Goal: Information Seeking & Learning: Learn about a topic

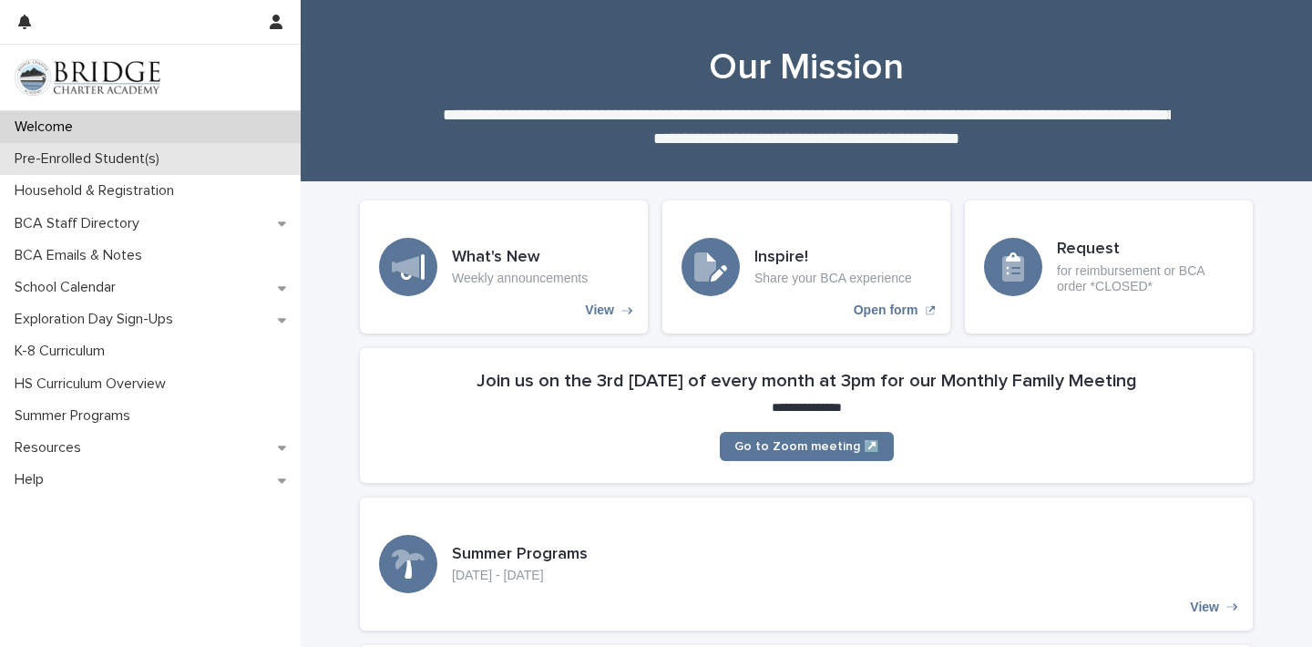
click at [210, 157] on div "Pre-Enrolled Student(s)" at bounding box center [150, 159] width 301 height 32
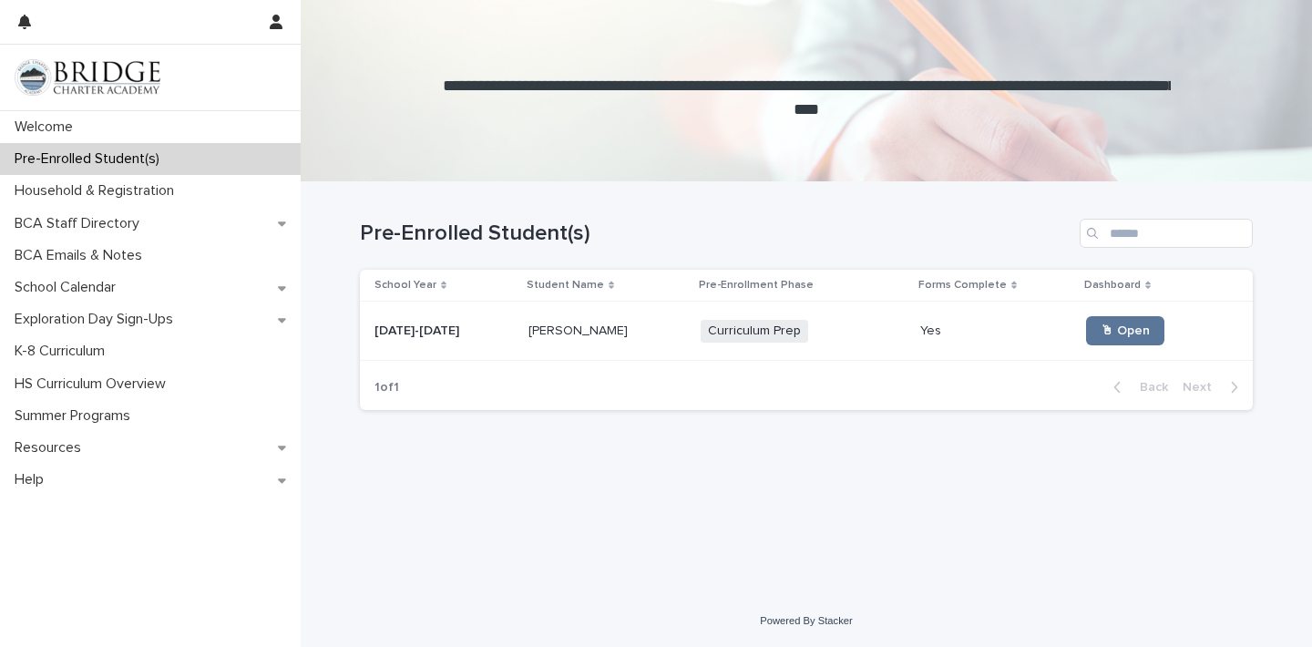
click at [805, 330] on div "Curriculum Prep + 0" at bounding box center [792, 331] width 182 height 23
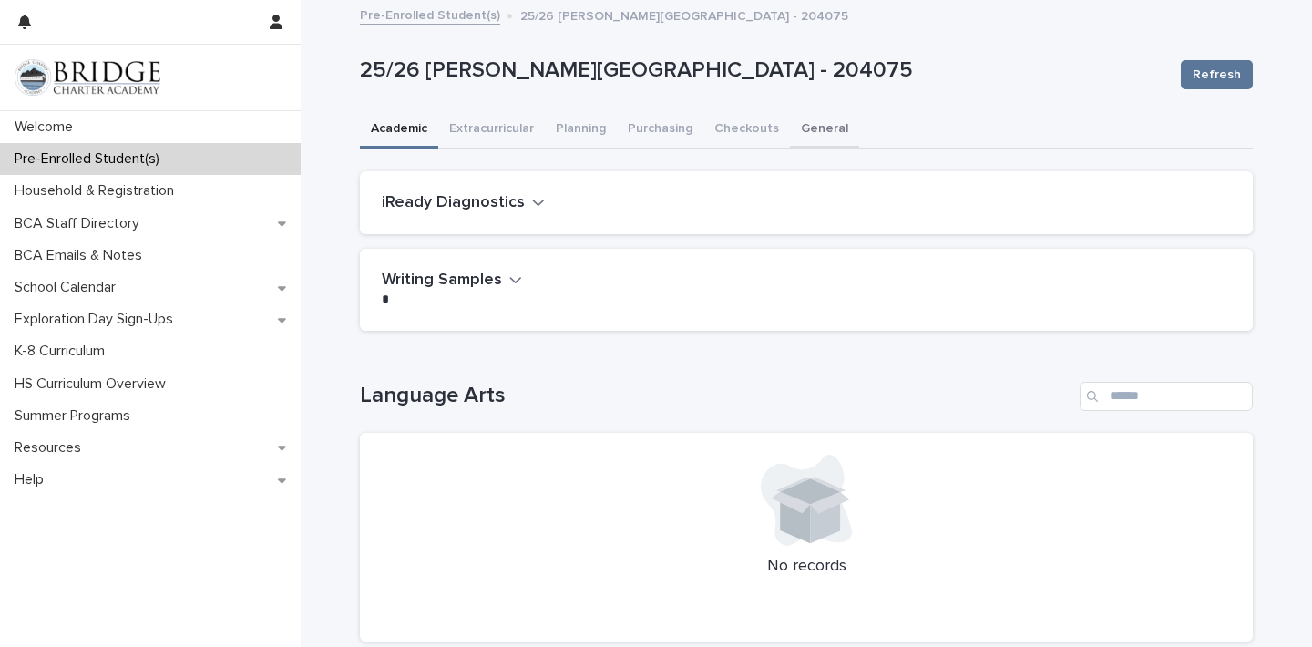
click at [803, 126] on button "General" at bounding box center [824, 130] width 69 height 38
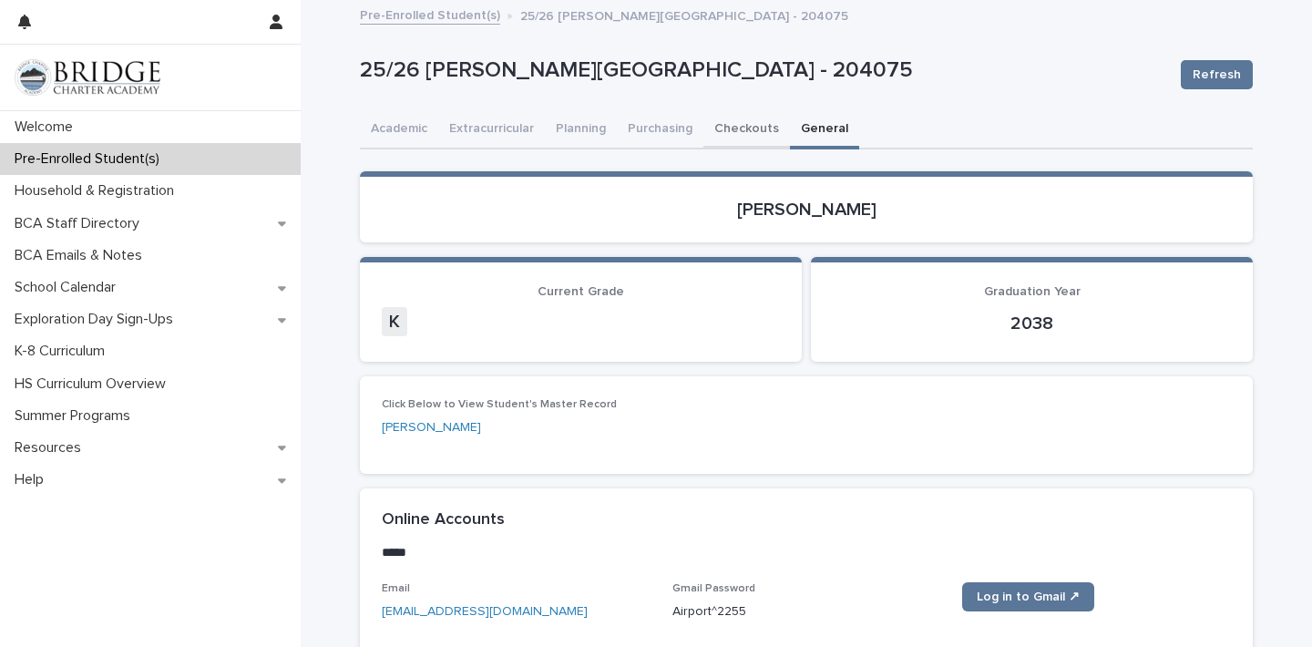
click at [728, 124] on button "Checkouts" at bounding box center [746, 130] width 87 height 38
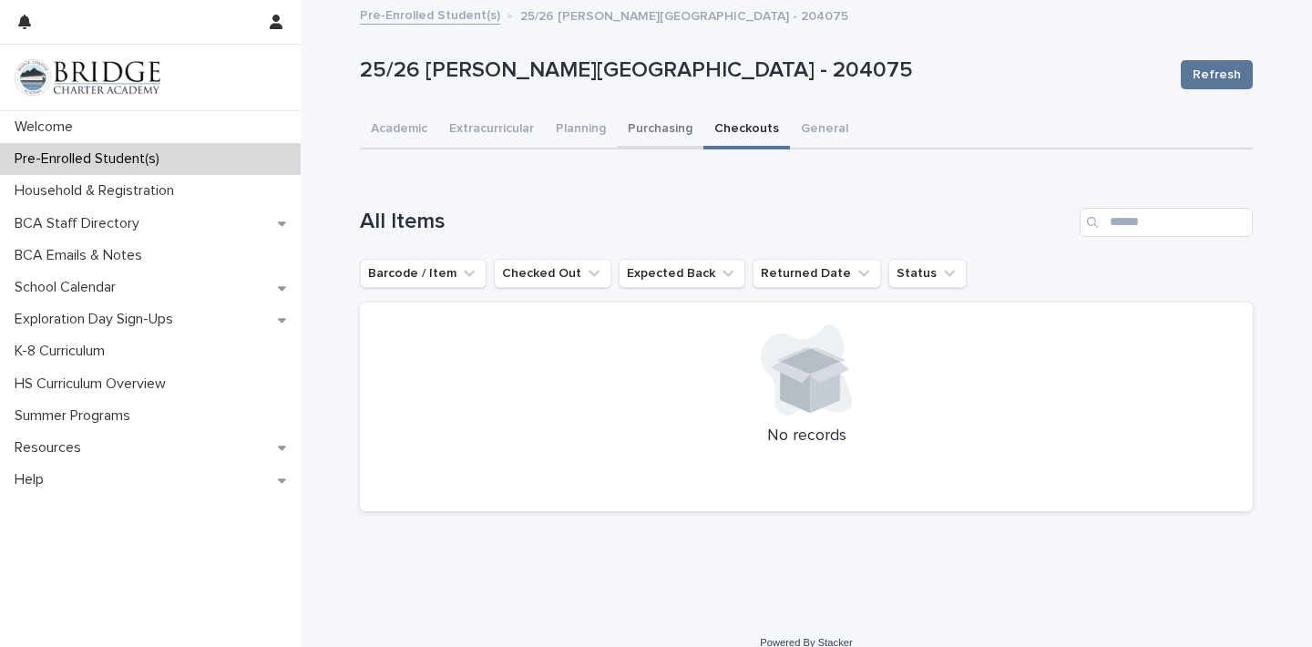
click at [642, 115] on button "Purchasing" at bounding box center [660, 130] width 87 height 38
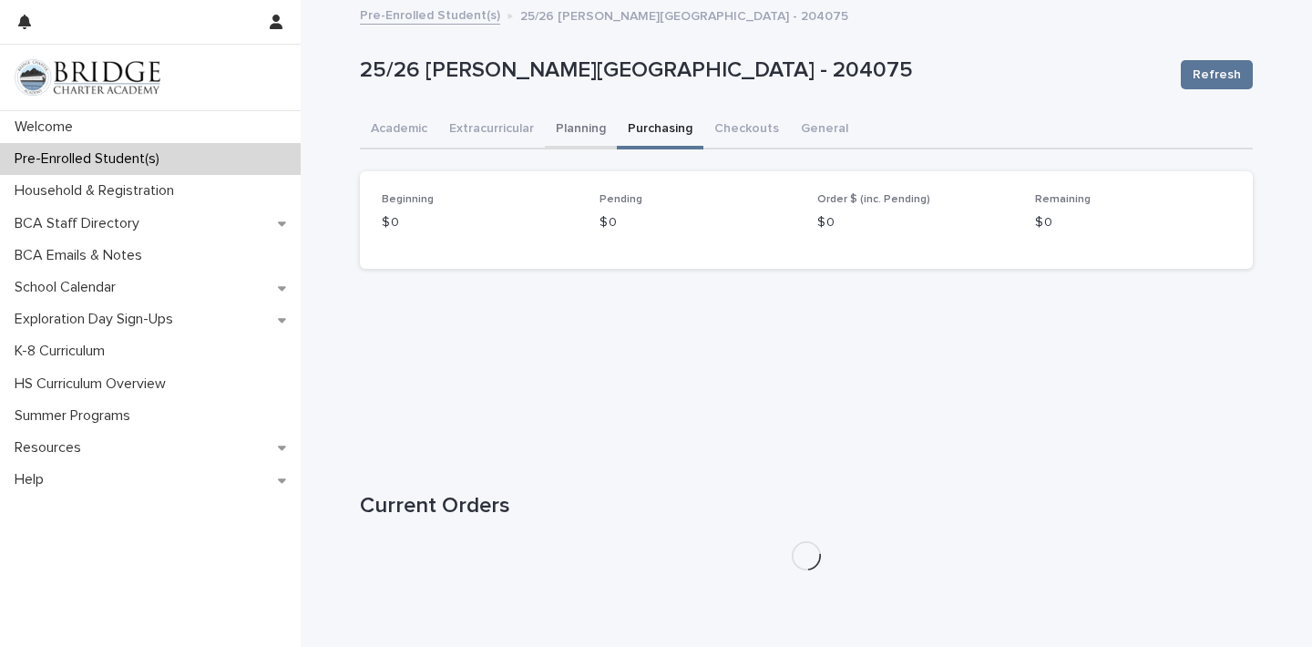
click at [577, 128] on button "Planning" at bounding box center [581, 130] width 72 height 38
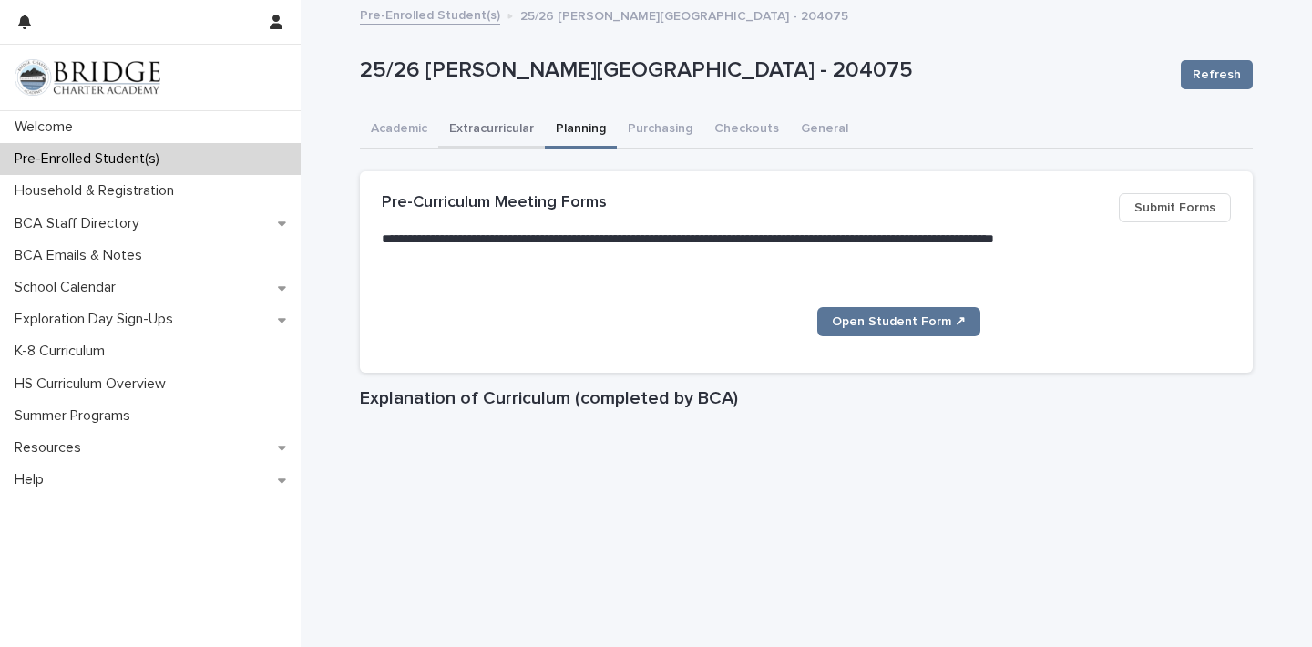
click at [499, 130] on button "Extracurricular" at bounding box center [491, 130] width 107 height 38
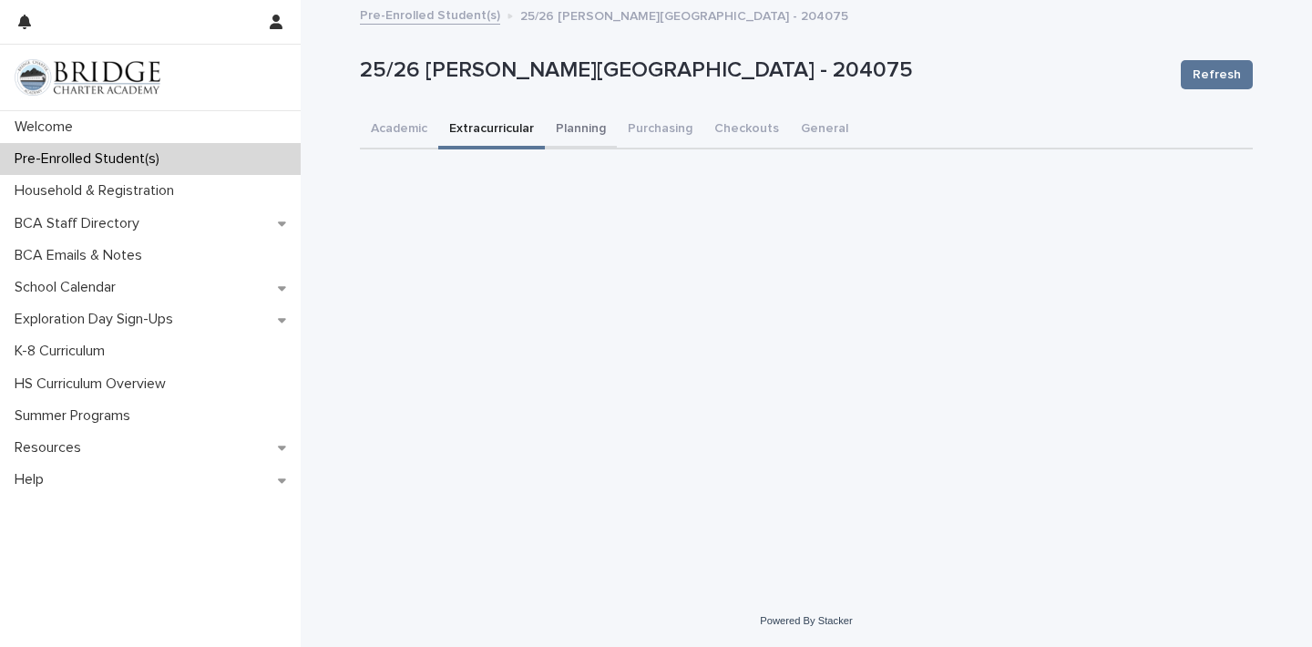
click at [591, 123] on button "Planning" at bounding box center [581, 130] width 72 height 38
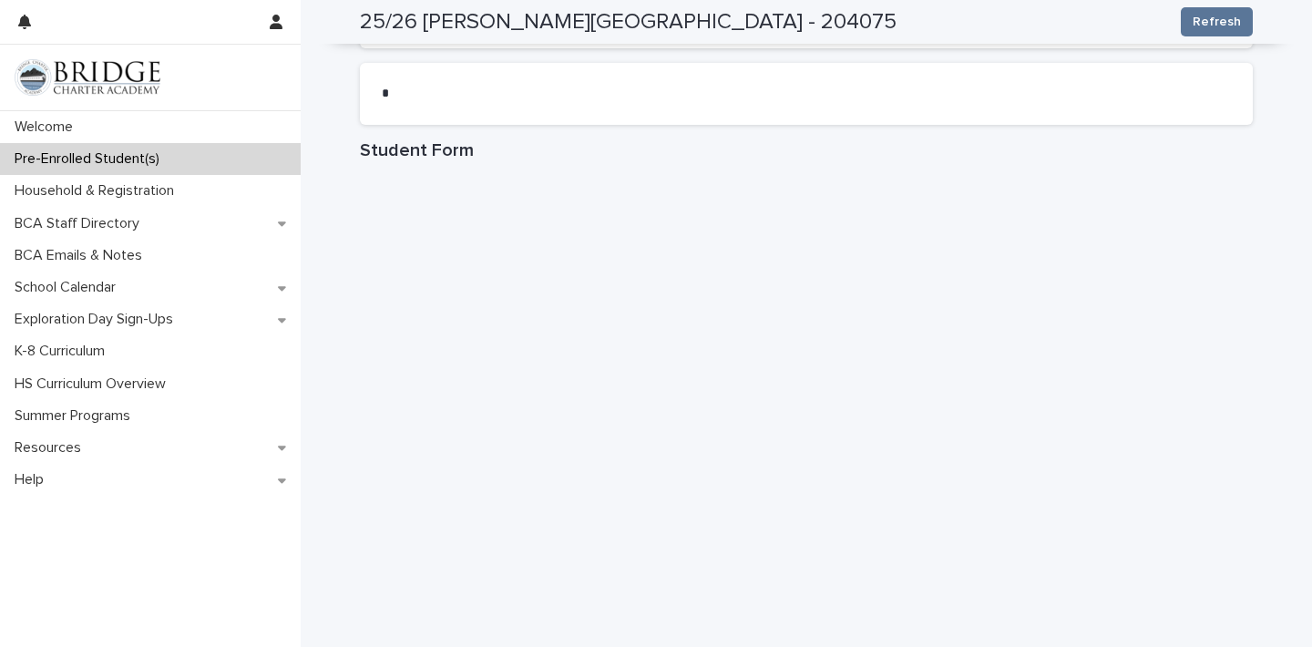
scroll to position [996, 0]
